Goal: Communication & Community: Answer question/provide support

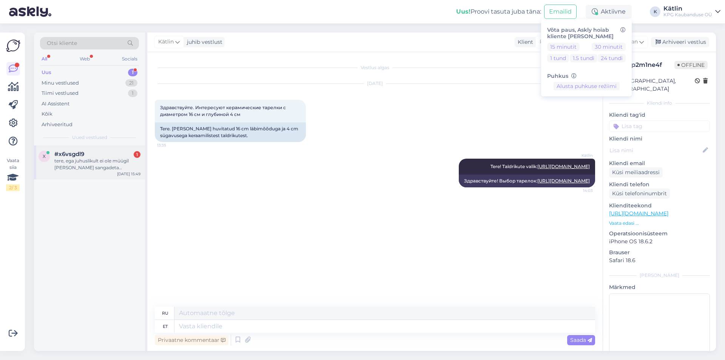
click at [108, 167] on div "tere, ega juhuslikult ei ole müügil [PERSON_NAME] sangadeta läbipaistvaid kilek…" at bounding box center [97, 164] width 86 height 14
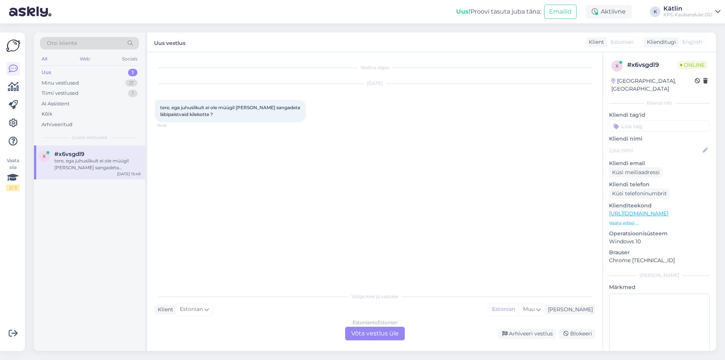
click at [371, 332] on div "Estonian to Estonian Võta vestlus üle" at bounding box center [375, 334] width 60 height 14
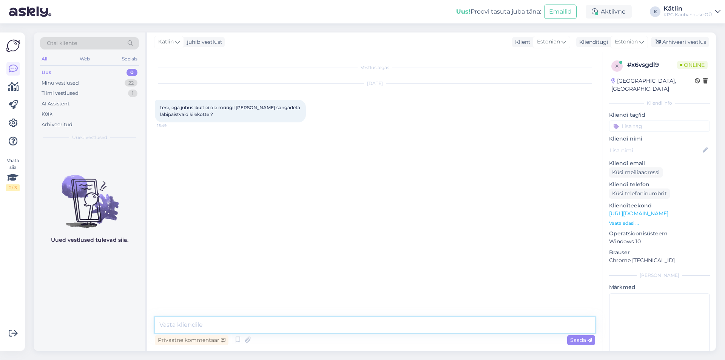
click at [273, 331] on textarea at bounding box center [375, 325] width 440 height 16
click at [202, 324] on textarea at bounding box center [375, 325] width 440 height 16
type textarea "Tere! Meil on müügil sangadega ainult."
click at [228, 321] on textarea at bounding box center [375, 325] width 440 height 16
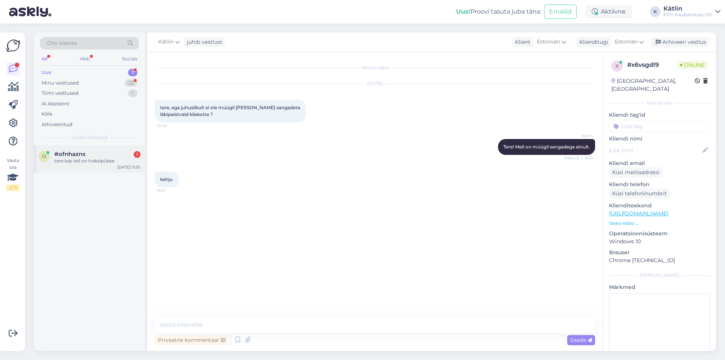
click at [89, 163] on div "tere kas teil on traksipükse" at bounding box center [97, 160] width 86 height 7
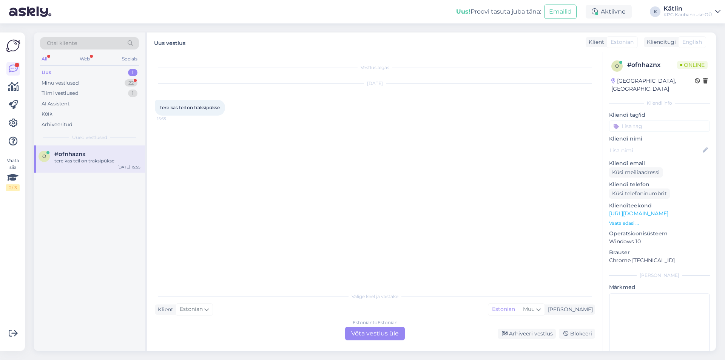
click at [369, 327] on div "Estonian to Estonian Võta vestlus üle" at bounding box center [375, 334] width 60 height 14
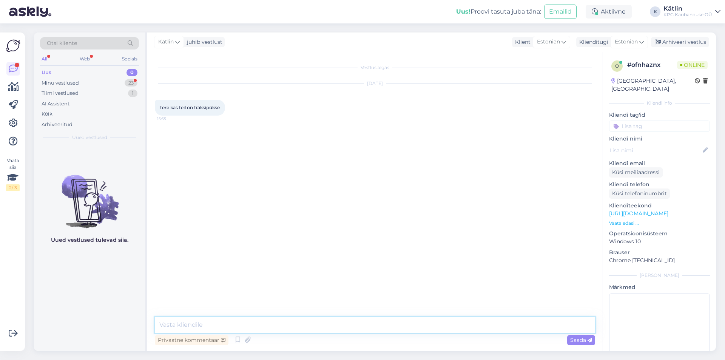
click at [358, 323] on textarea at bounding box center [375, 325] width 440 height 16
type textarea "Tere!"
paste textarea "[URL][DOMAIN_NAME]"
type textarea "[URL][DOMAIN_NAME]"
